Goal: Task Accomplishment & Management: Use online tool/utility

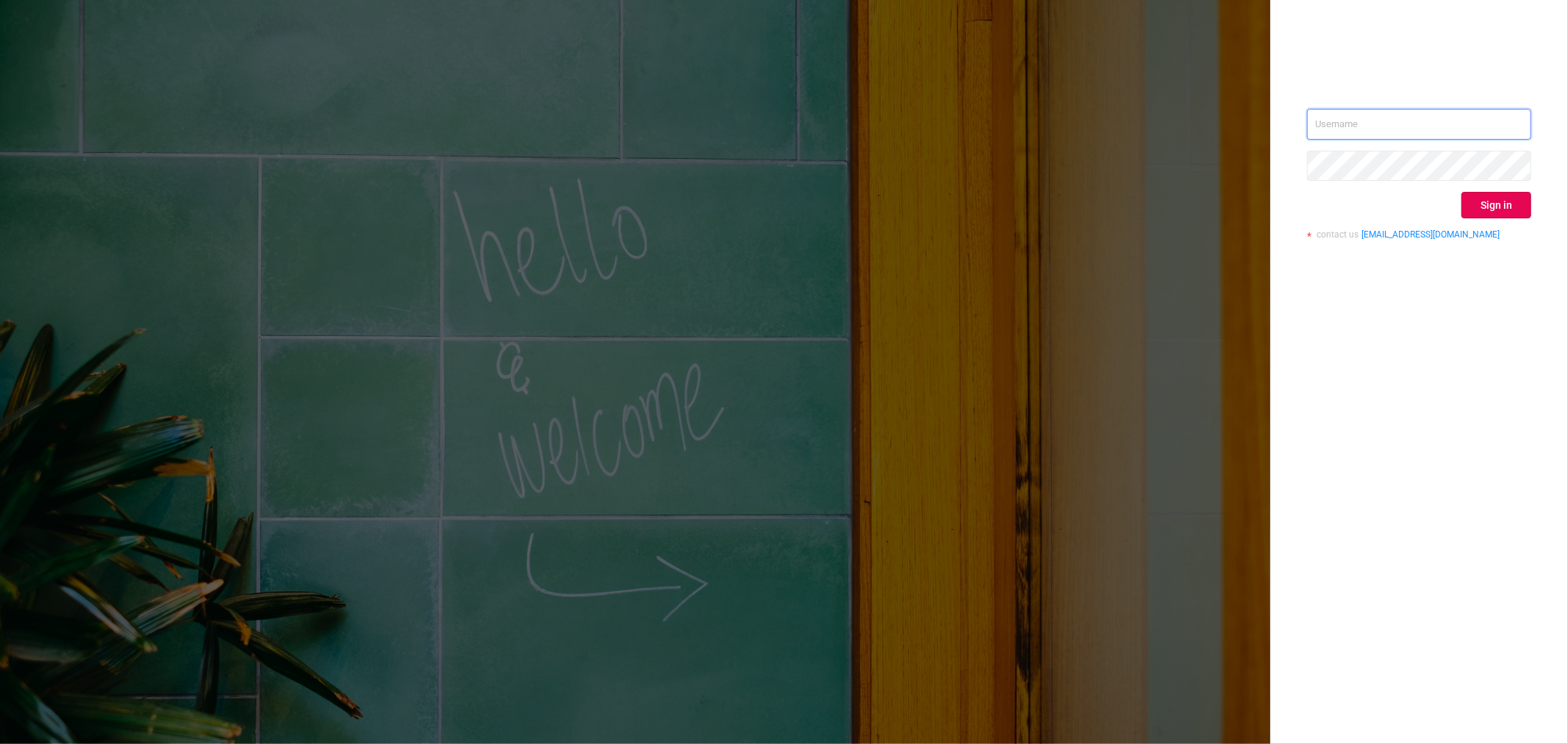
type input "[EMAIL_ADDRESS][DOMAIN_NAME]"
click at [1475, 122] on input "[EMAIL_ADDRESS][DOMAIN_NAME]" at bounding box center [1419, 125] width 224 height 31
click at [1328, 342] on div "[EMAIL_ADDRESS][DOMAIN_NAME] Sign in contact us [EMAIL_ADDRESS][DOMAIN_NAME]" at bounding box center [1420, 372] width 298 height 744
click at [1484, 194] on button "Sign in" at bounding box center [1497, 205] width 70 height 26
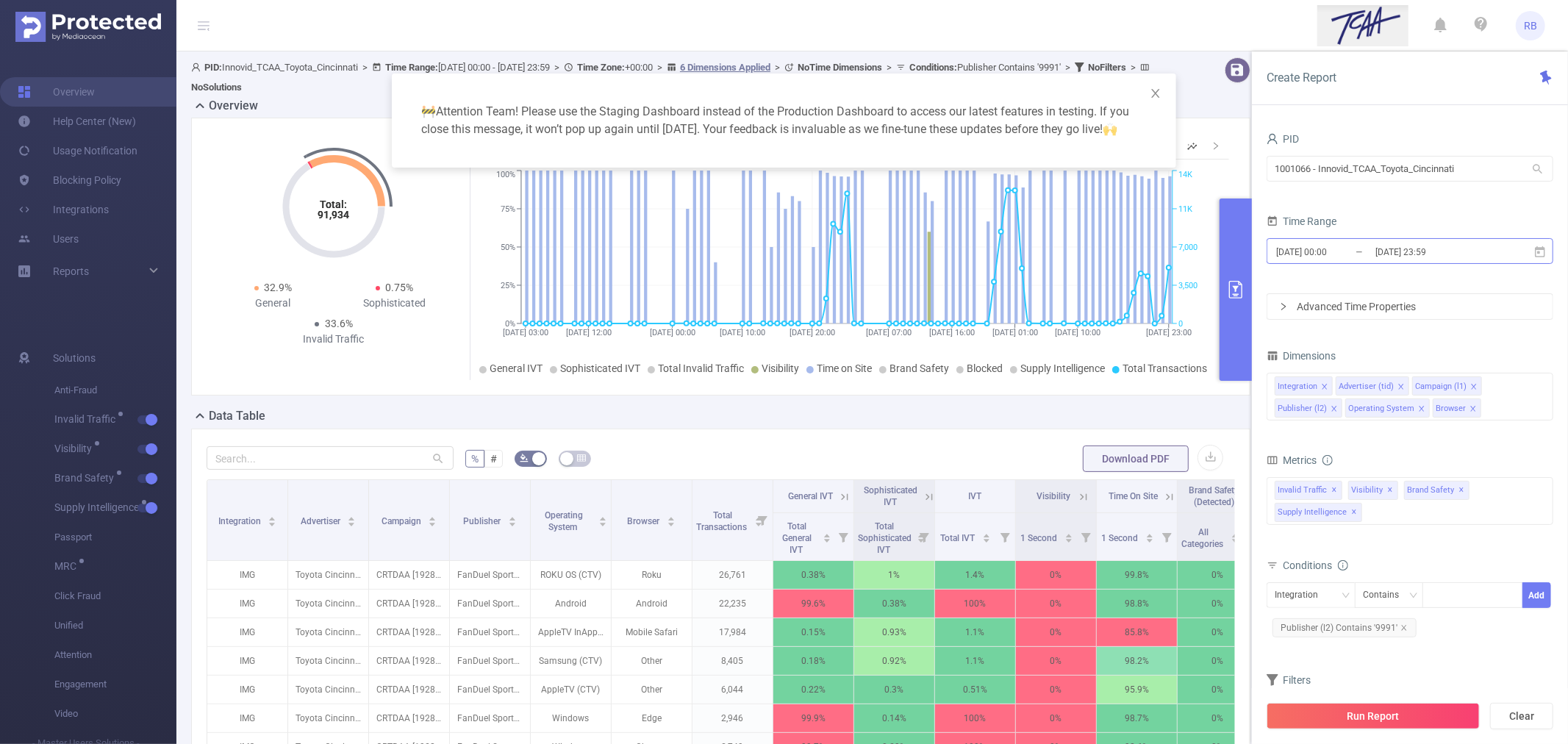
click at [1294, 244] on input "[DATE] 00:00" at bounding box center [1334, 251] width 119 height 19
click at [465, 23] on div "🚧 Attention Team! Please use the Staging Dashboard instead of the Production Da…" at bounding box center [784, 372] width 1568 height 744
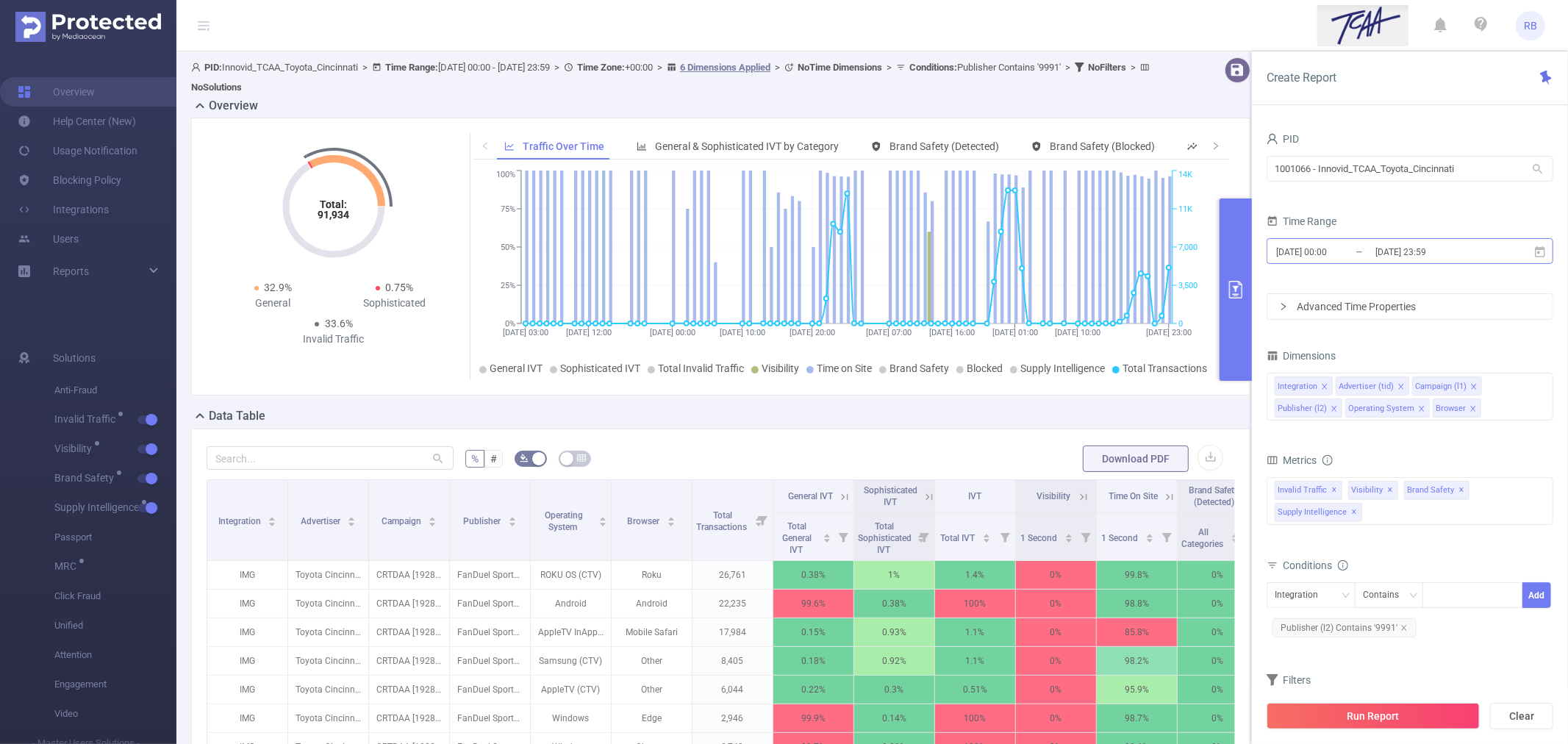
click at [1464, 252] on input "[DATE] 23:59" at bounding box center [1434, 251] width 119 height 19
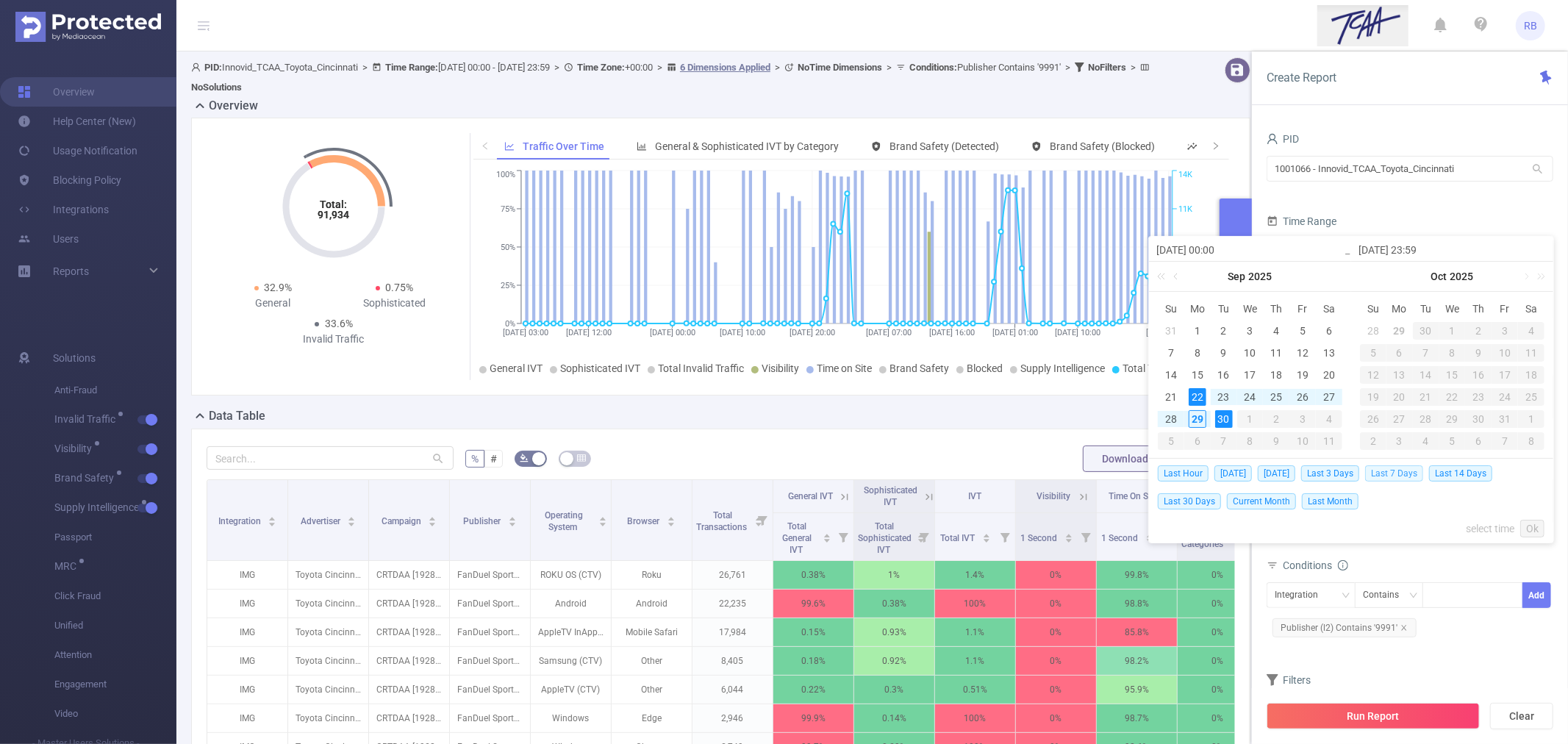
click at [1391, 475] on span "Last 7 Days" at bounding box center [1395, 473] width 58 height 17
type input "2025-09-29 23:59"
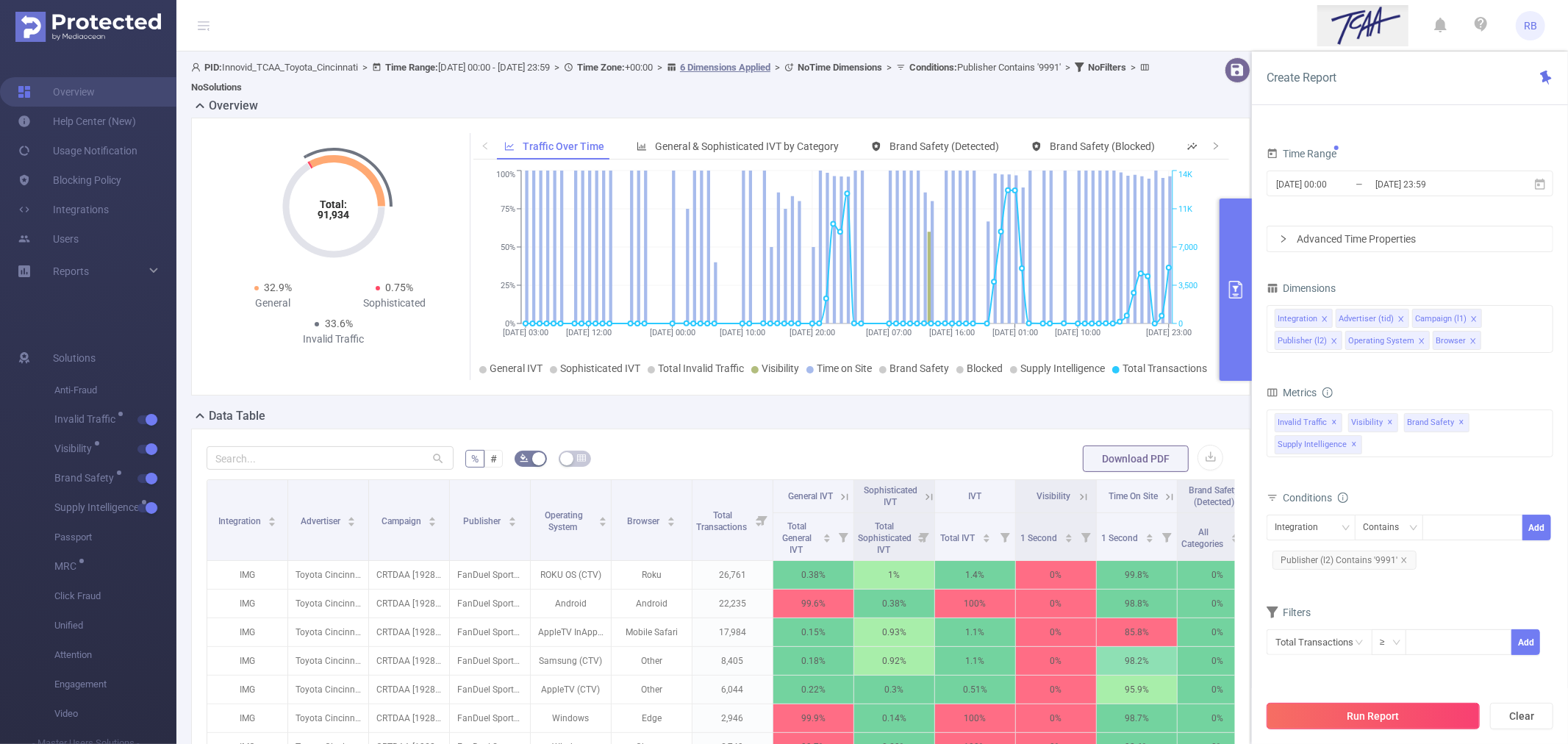
click at [1366, 727] on button "Run Report" at bounding box center [1373, 716] width 213 height 26
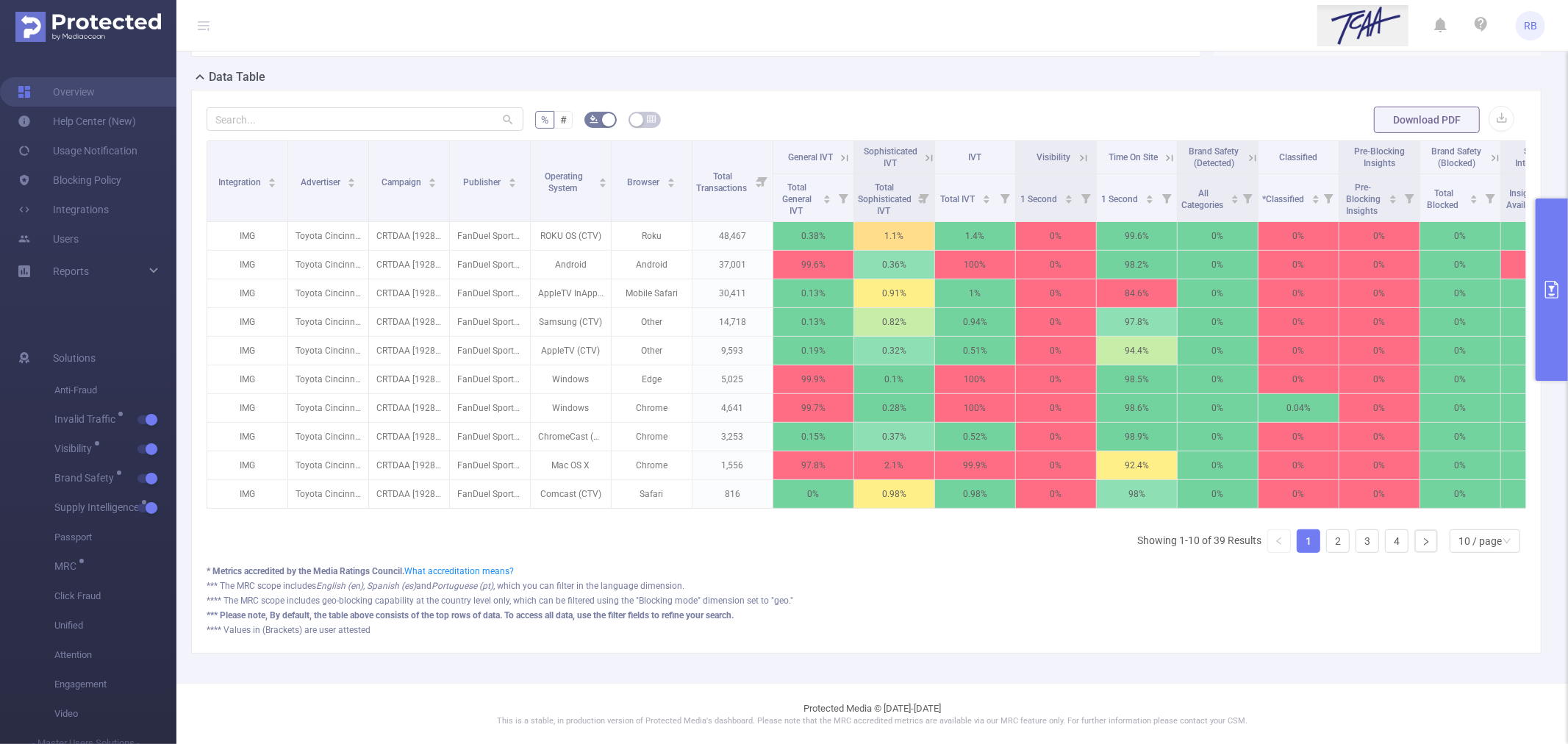
scroll to position [326, 0]
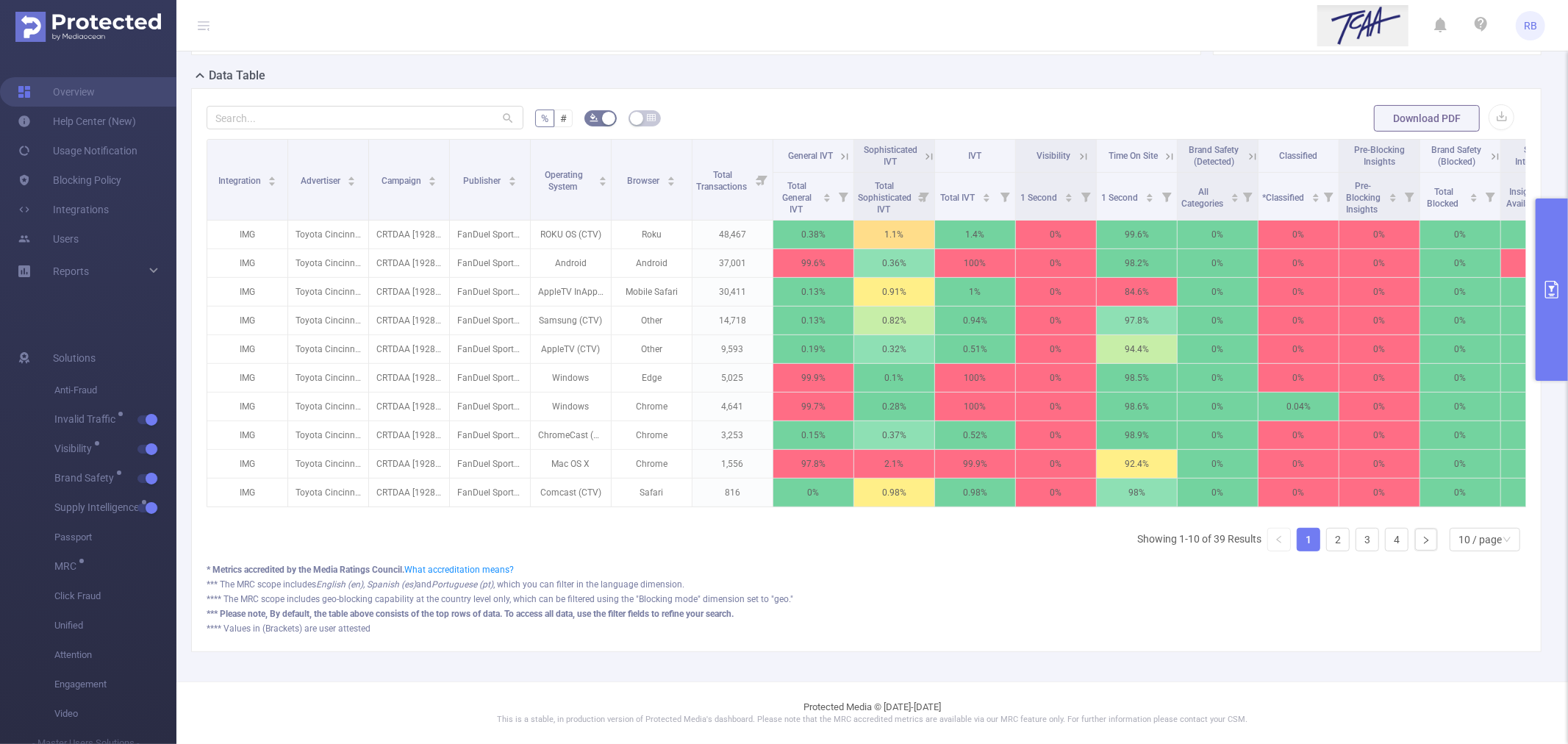
click at [842, 161] on icon at bounding box center [845, 157] width 14 height 14
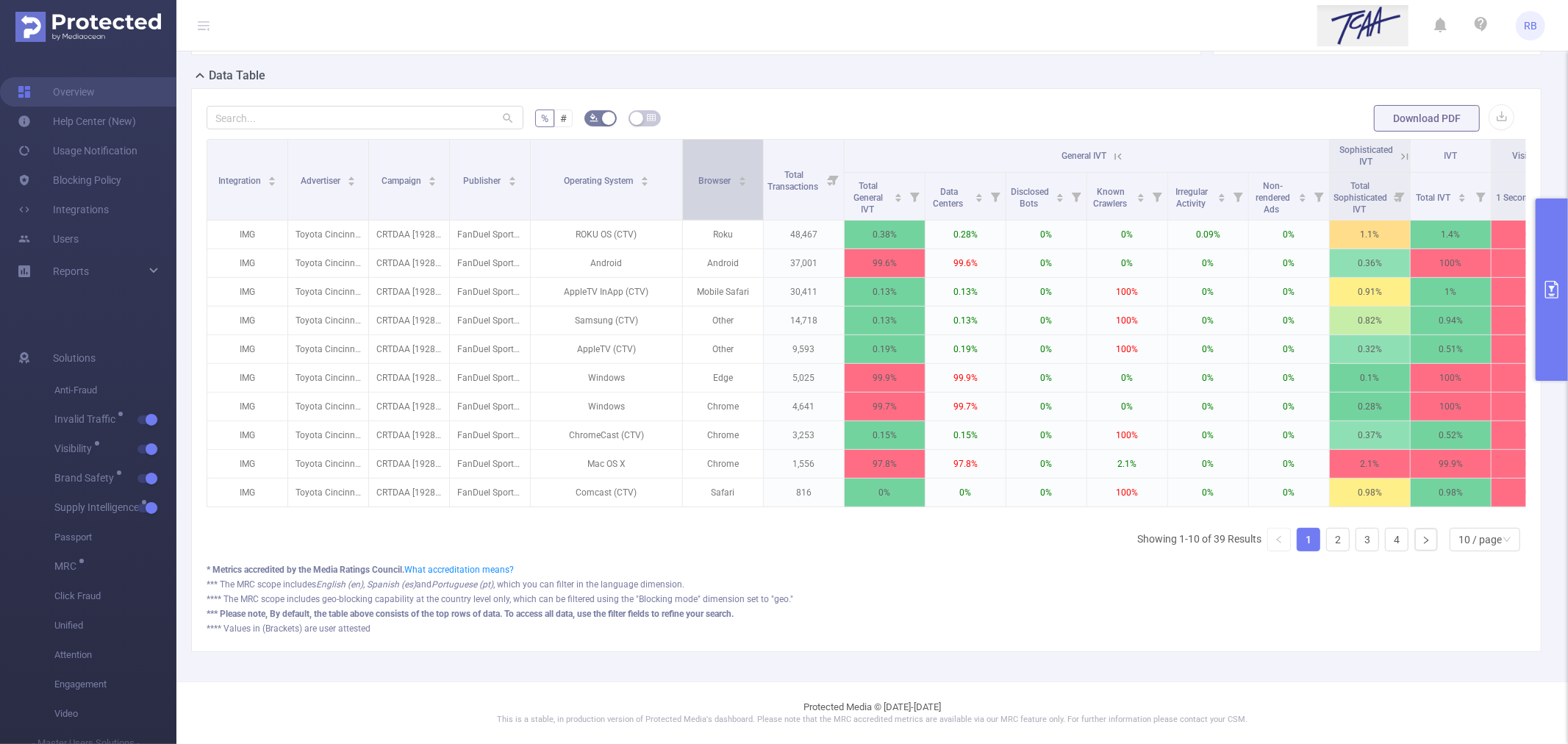
drag, startPoint x: 608, startPoint y: 178, endPoint x: 680, endPoint y: 181, distance: 72.1
click at [680, 181] on span at bounding box center [683, 179] width 8 height 80
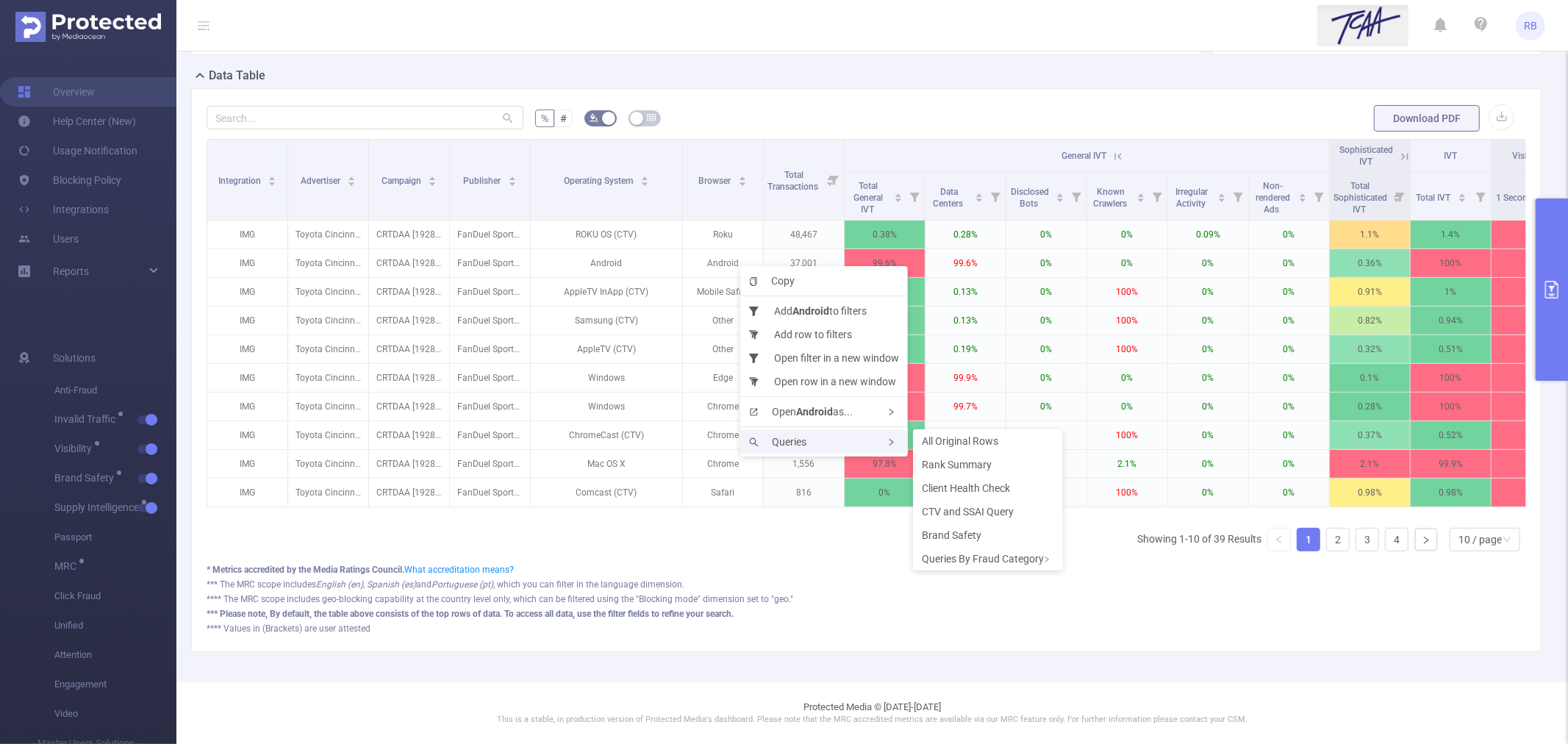
click at [811, 442] on div "Queries" at bounding box center [824, 442] width 168 height 23
click at [953, 508] on span "CTV and SSAI Query" at bounding box center [968, 511] width 92 height 12
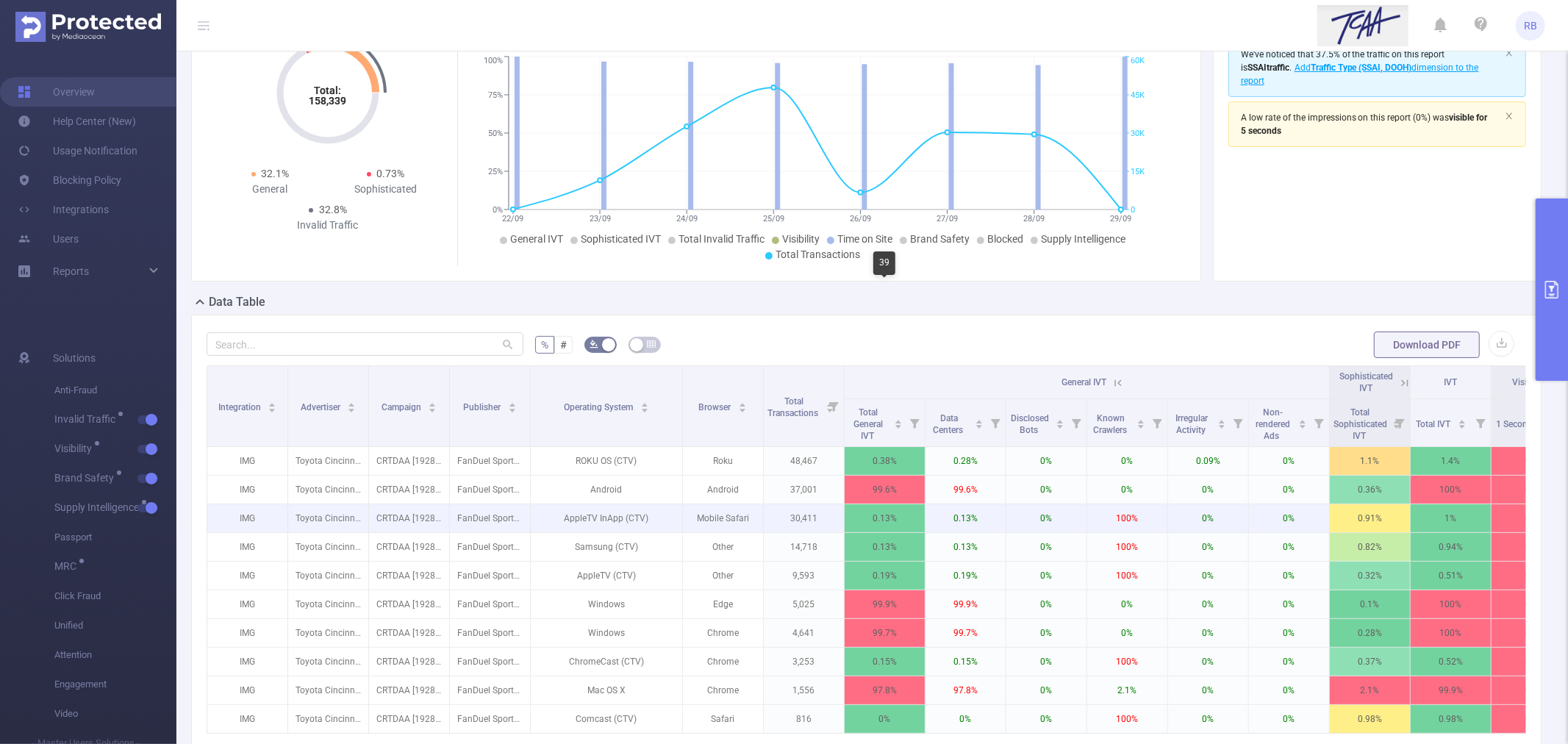
scroll to position [0, 0]
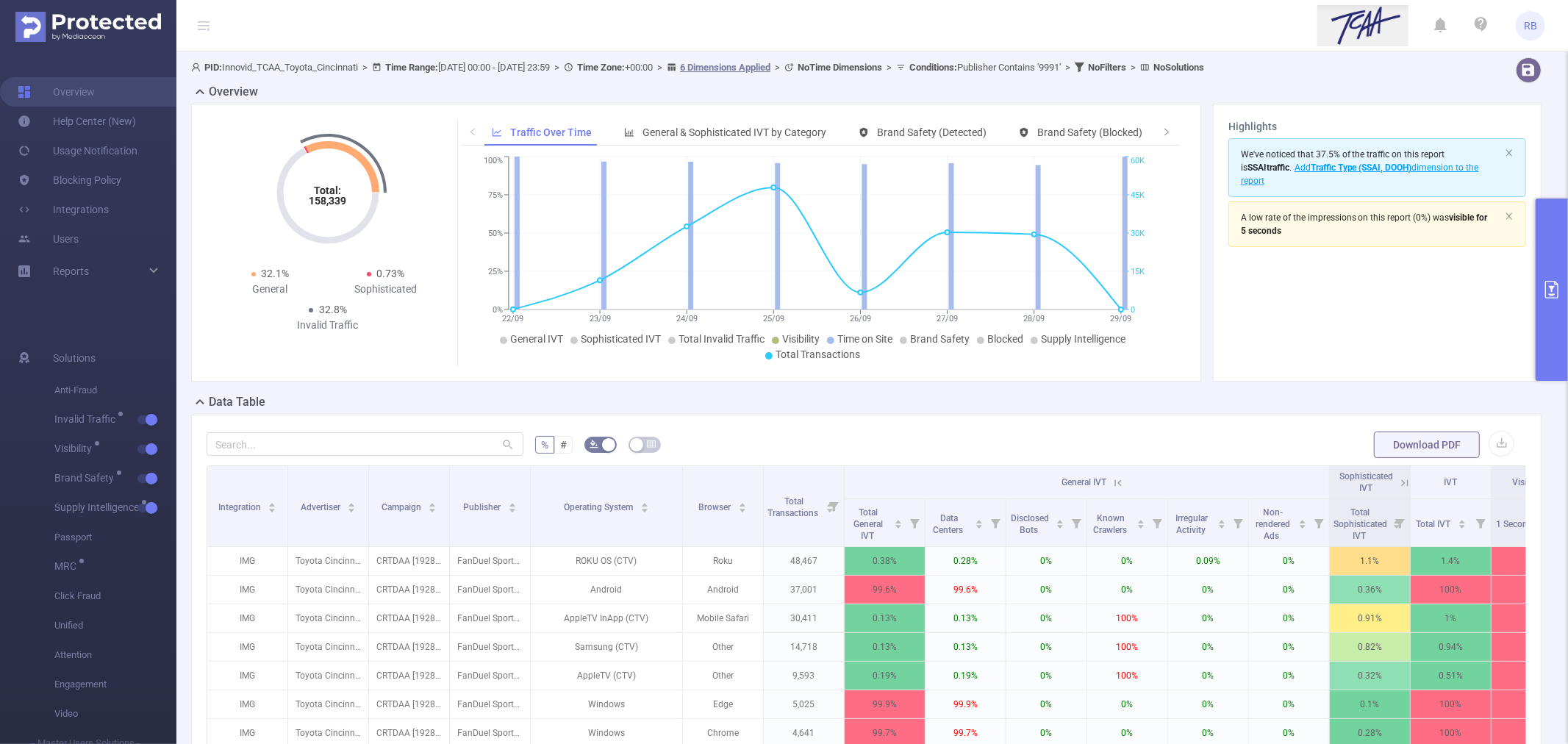
click at [1542, 253] on button "primary" at bounding box center [1551, 289] width 32 height 182
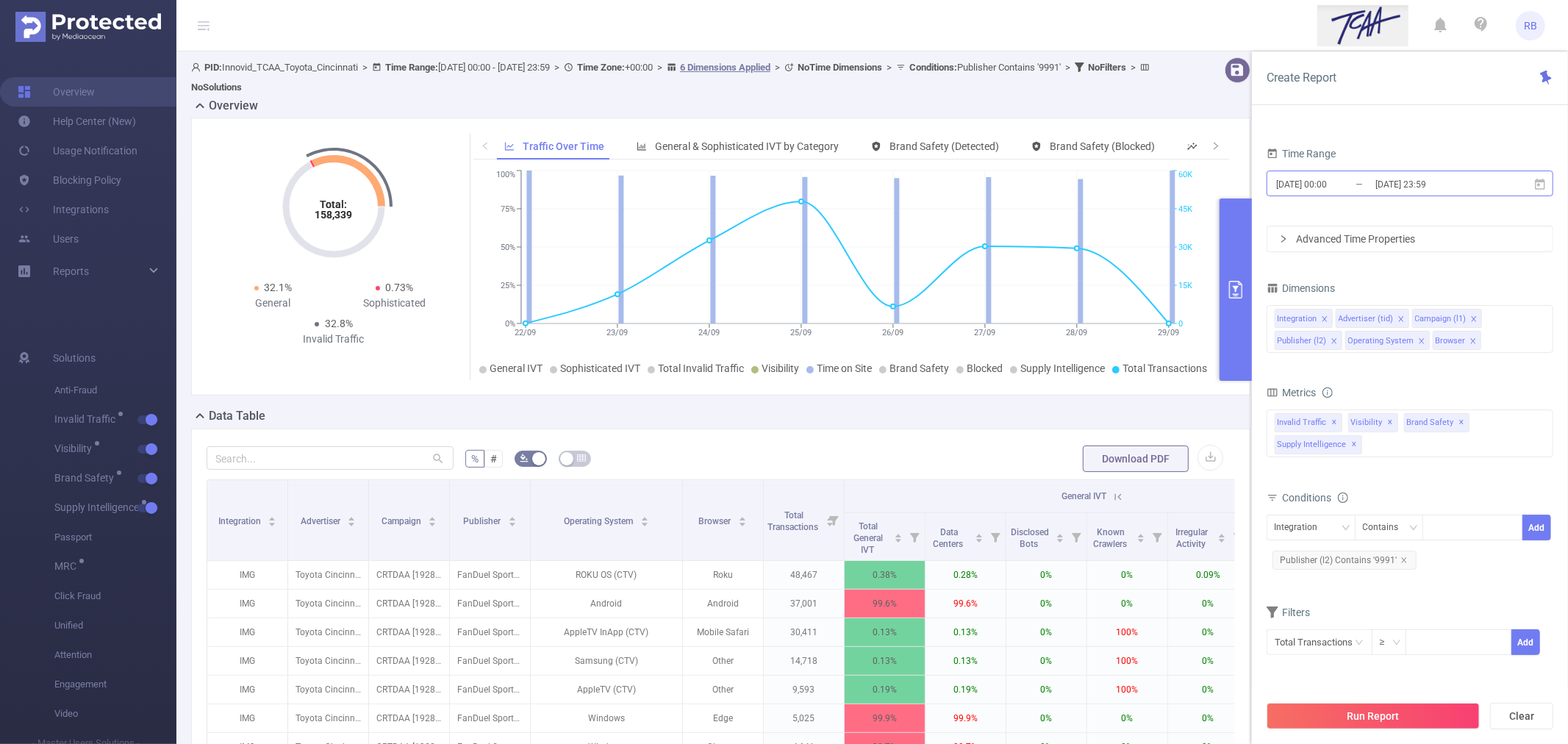
click at [1441, 177] on input "2025-09-29 23:59" at bounding box center [1434, 184] width 119 height 19
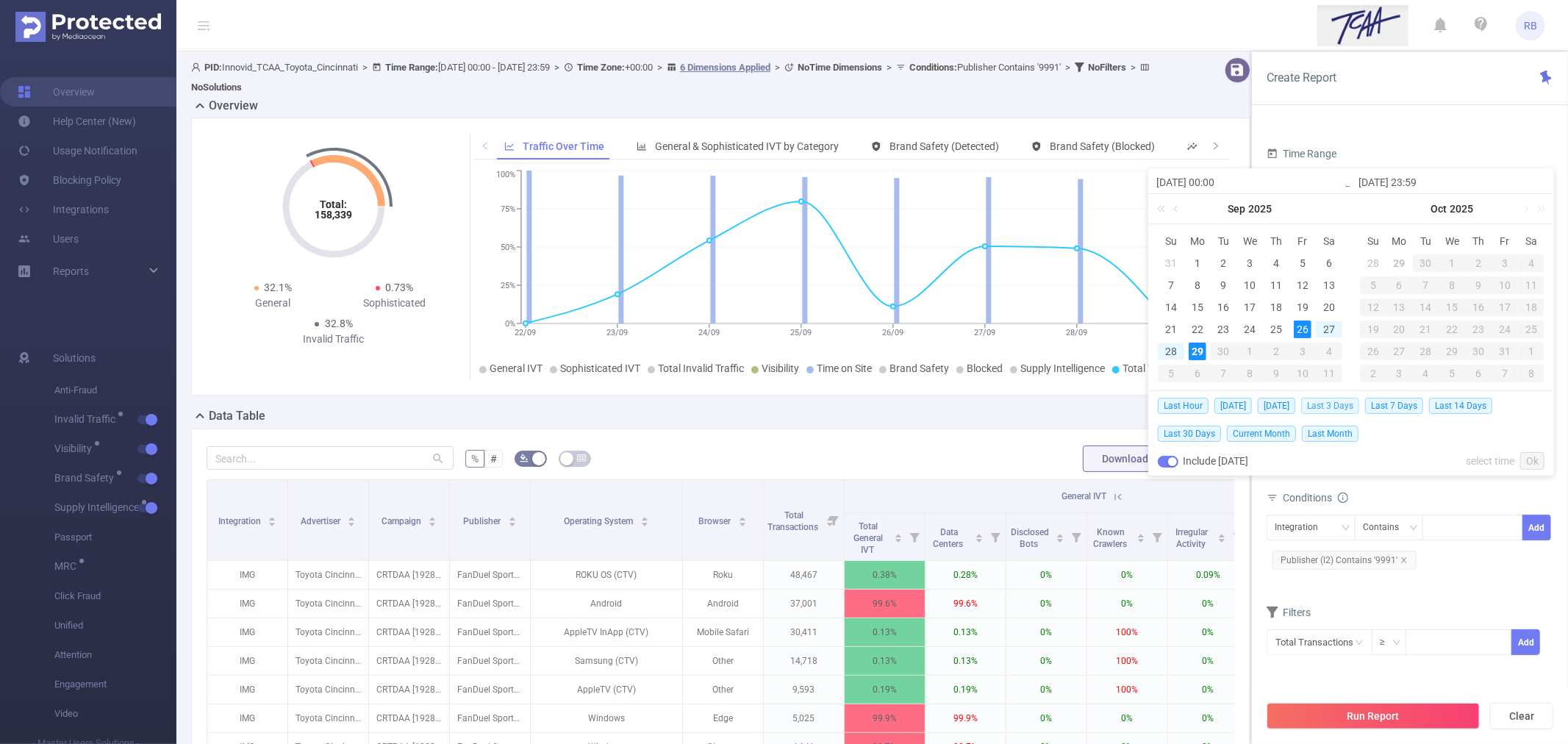
click at [1343, 403] on span "Last 3 Days" at bounding box center [1330, 405] width 58 height 17
type input "2025-09-26 00:00"
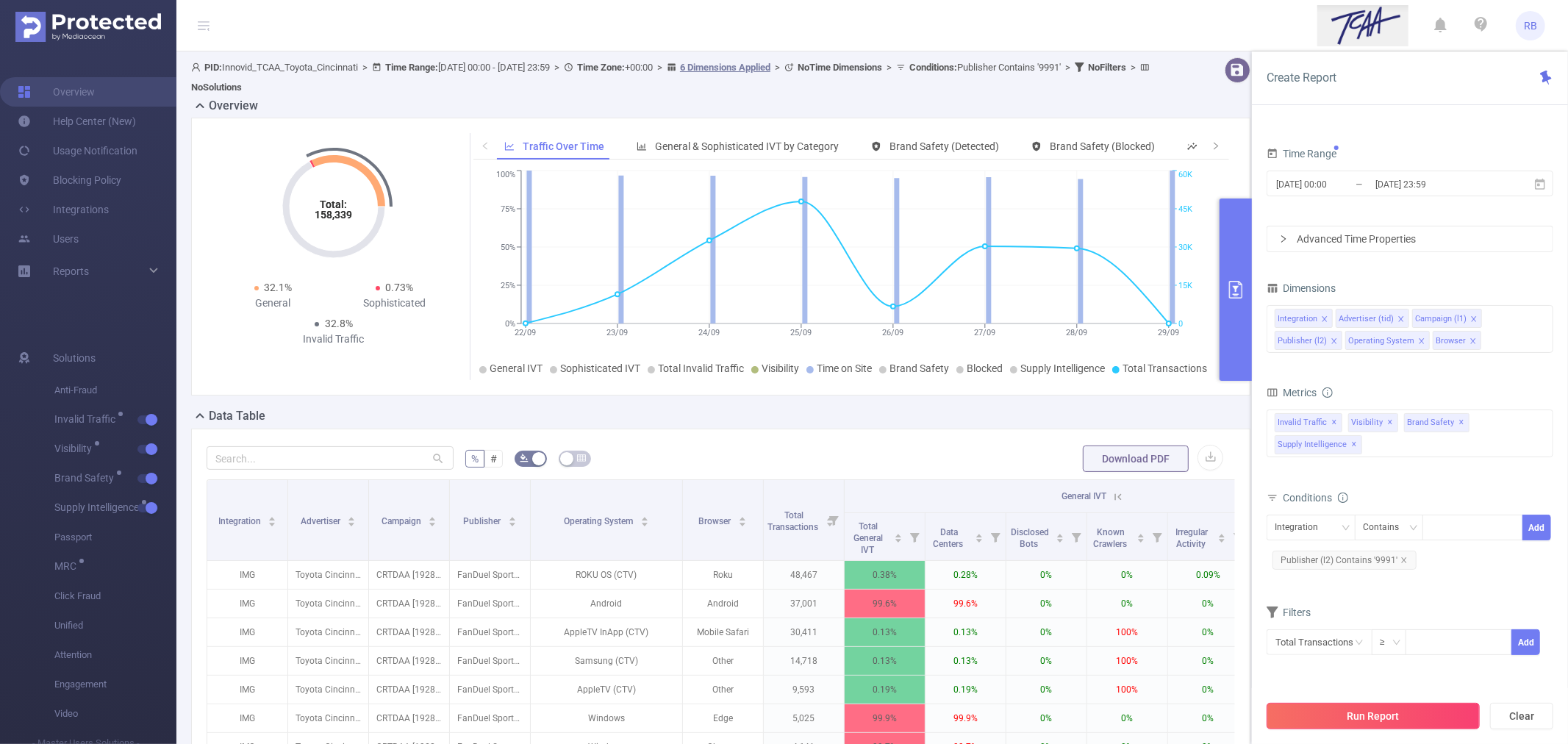
click at [1379, 712] on button "Run Report" at bounding box center [1373, 716] width 213 height 26
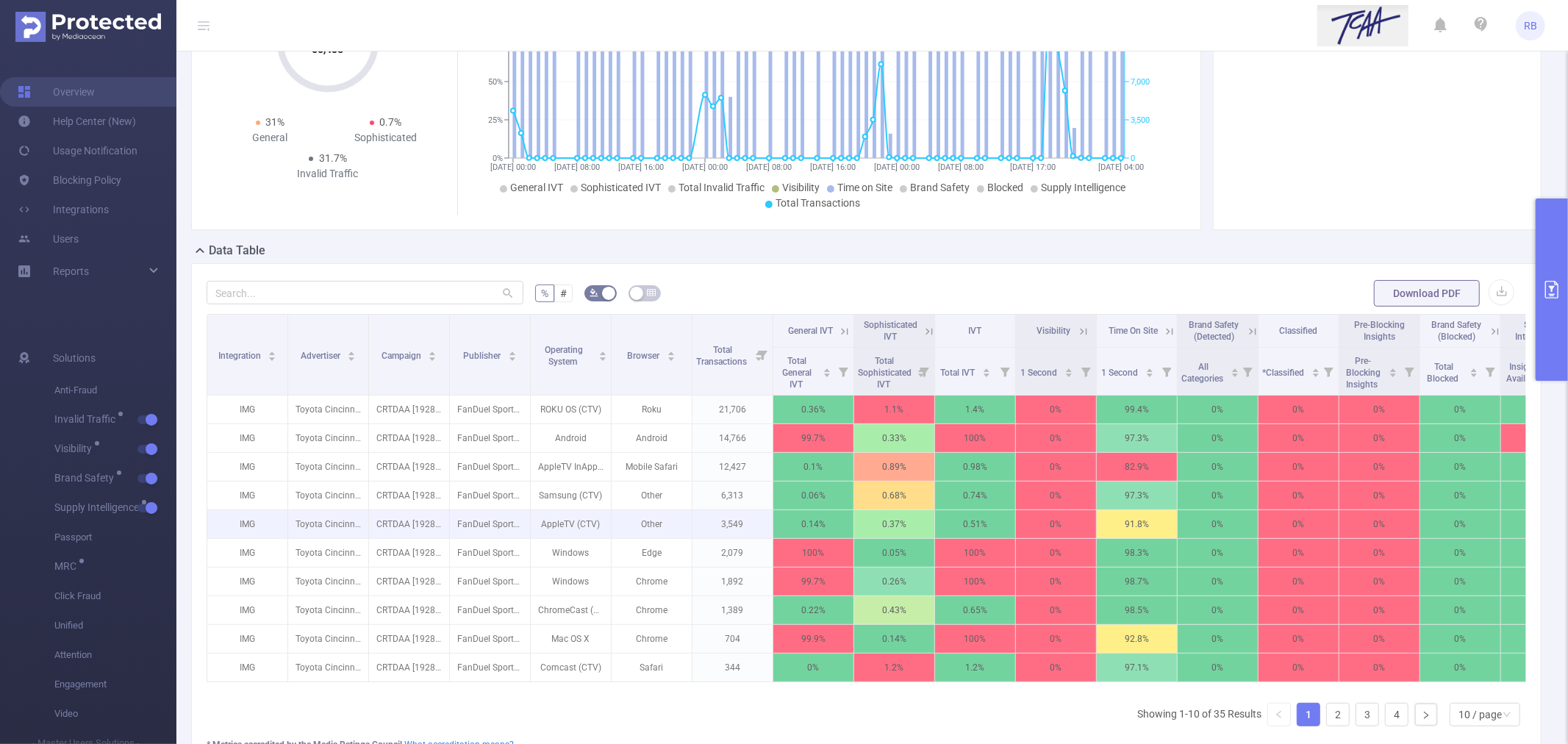
scroll to position [164, 0]
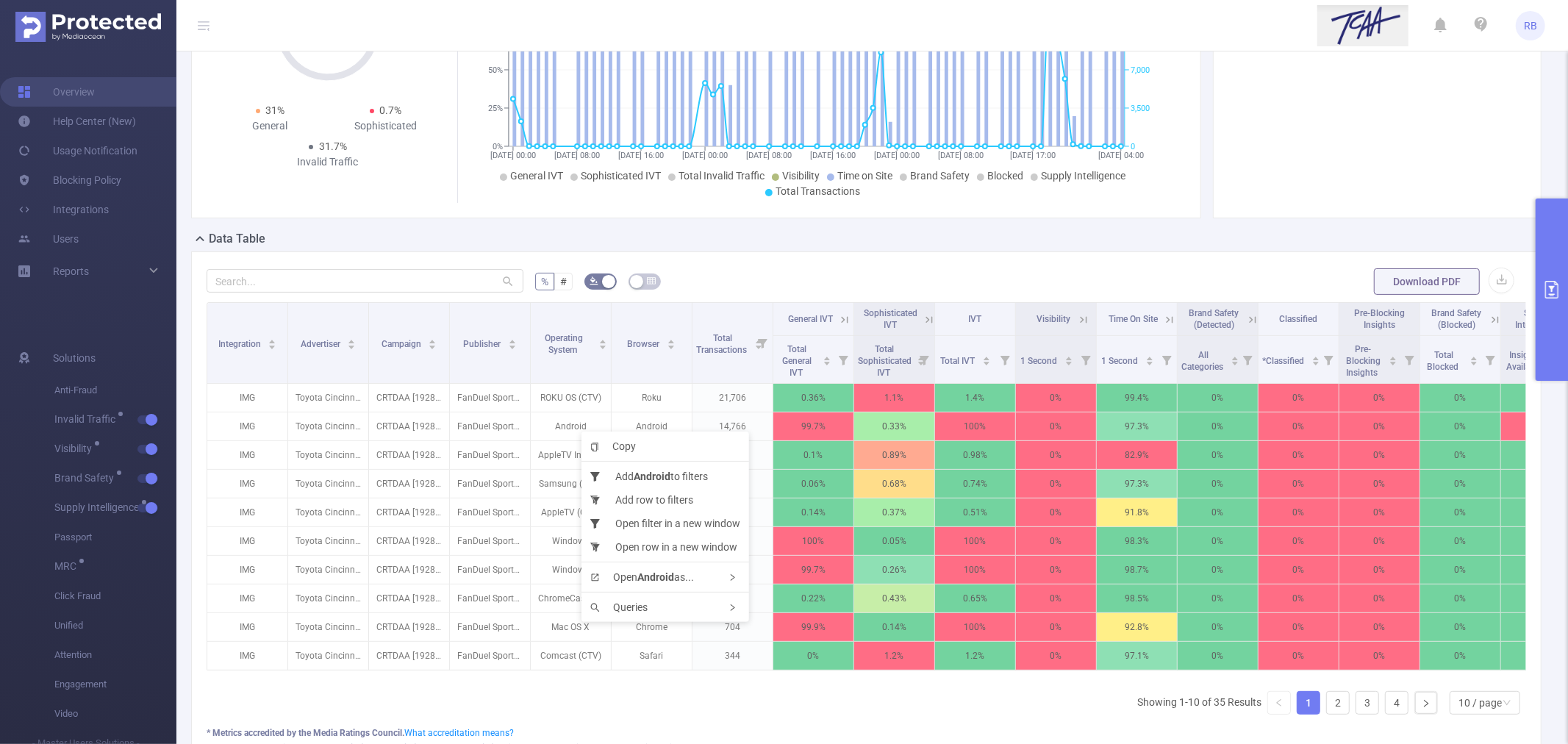
click at [581, 431] on div "Copy Add Android to filters Add row to filters Open filter in a new window Open…" at bounding box center [665, 527] width 168 height 191
click at [567, 425] on p "Android" at bounding box center [571, 427] width 80 height 28
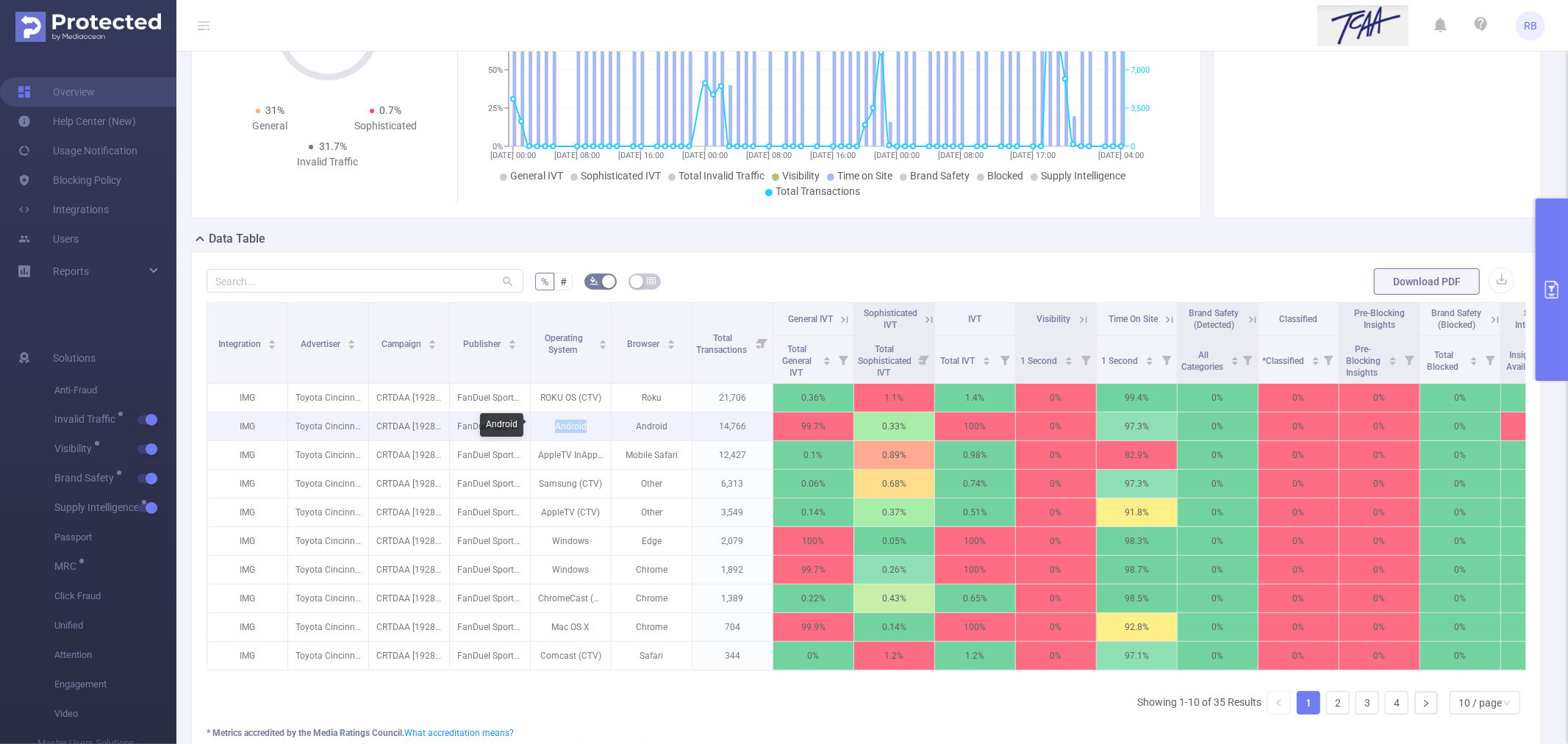
click at [567, 425] on p "Android" at bounding box center [571, 427] width 80 height 28
copy p "Android"
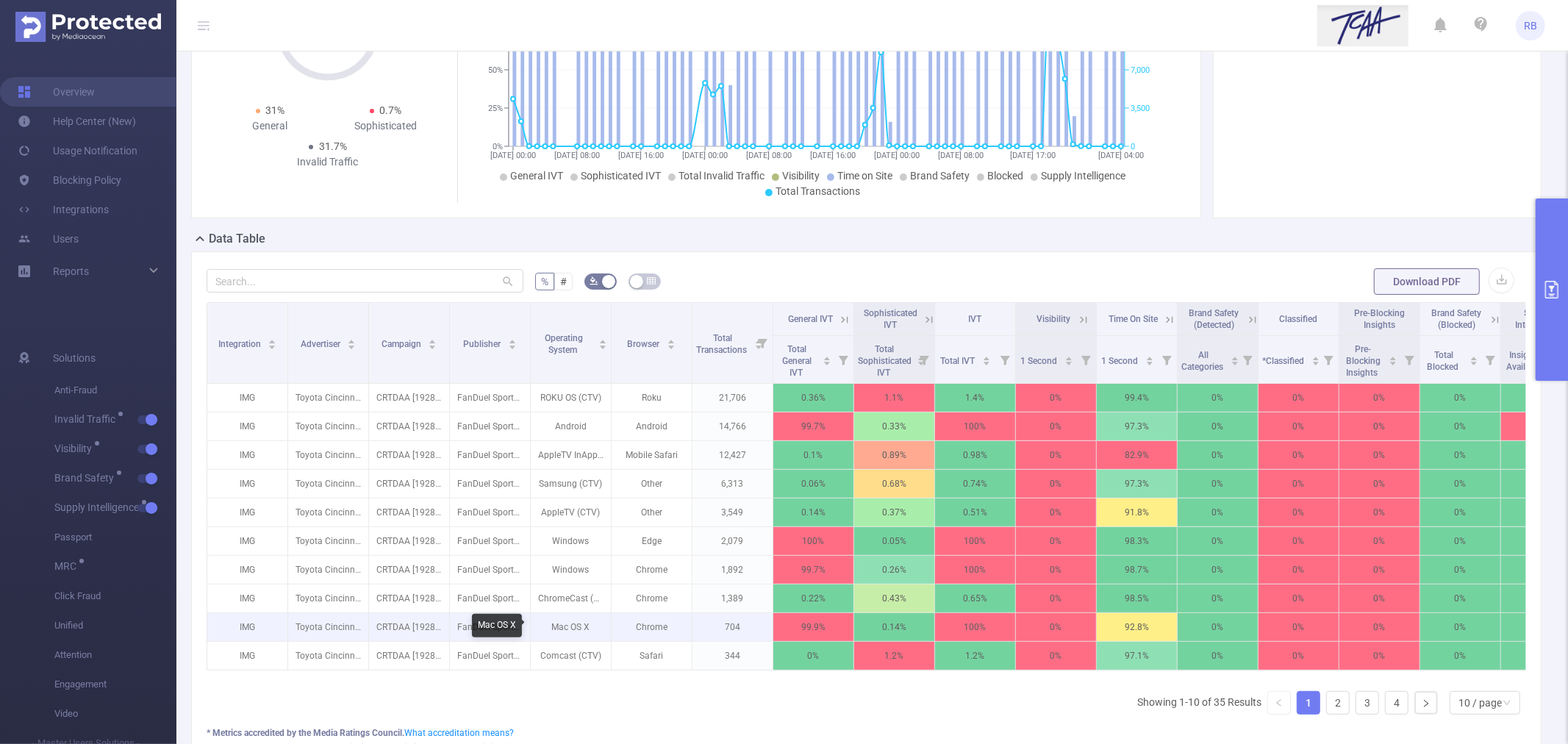
click at [559, 631] on p "Mac OS X" at bounding box center [571, 627] width 80 height 28
copy p "Mac OS X"
